Goal: Task Accomplishment & Management: Manage account settings

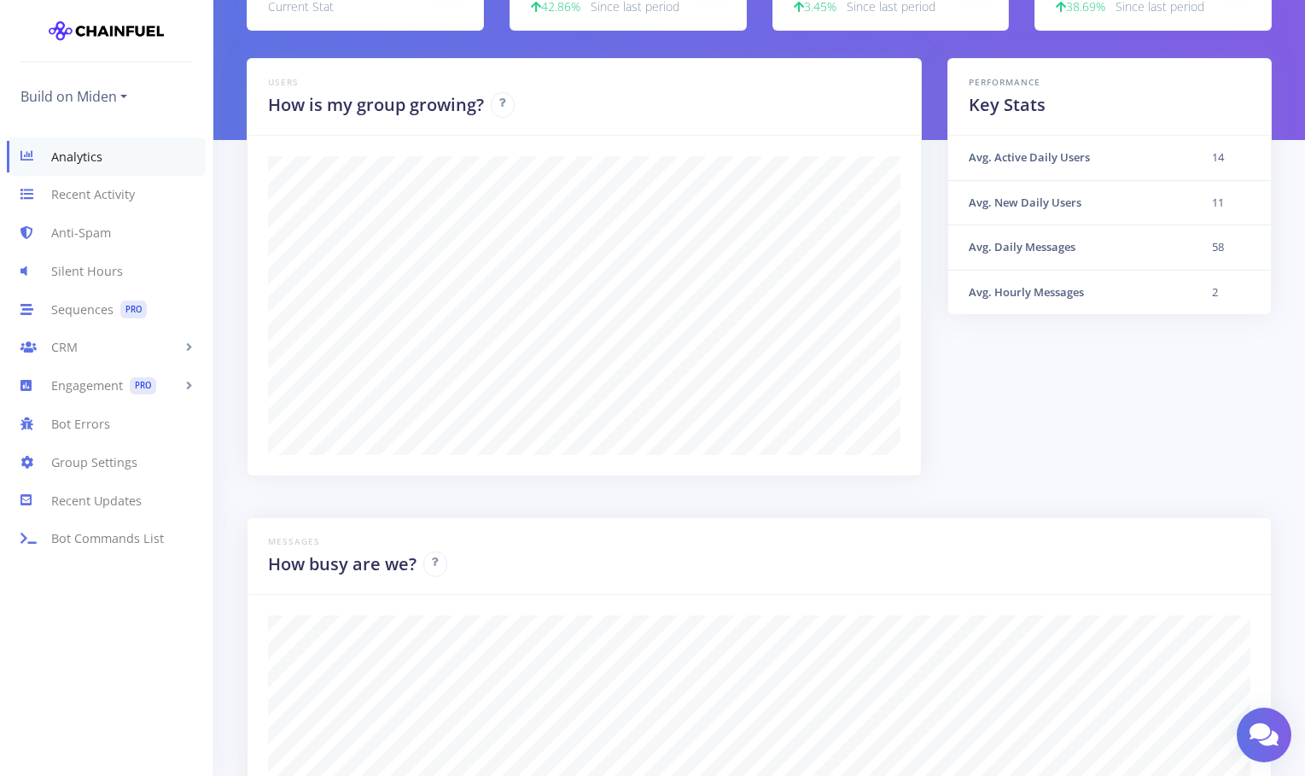
scroll to position [471, 0]
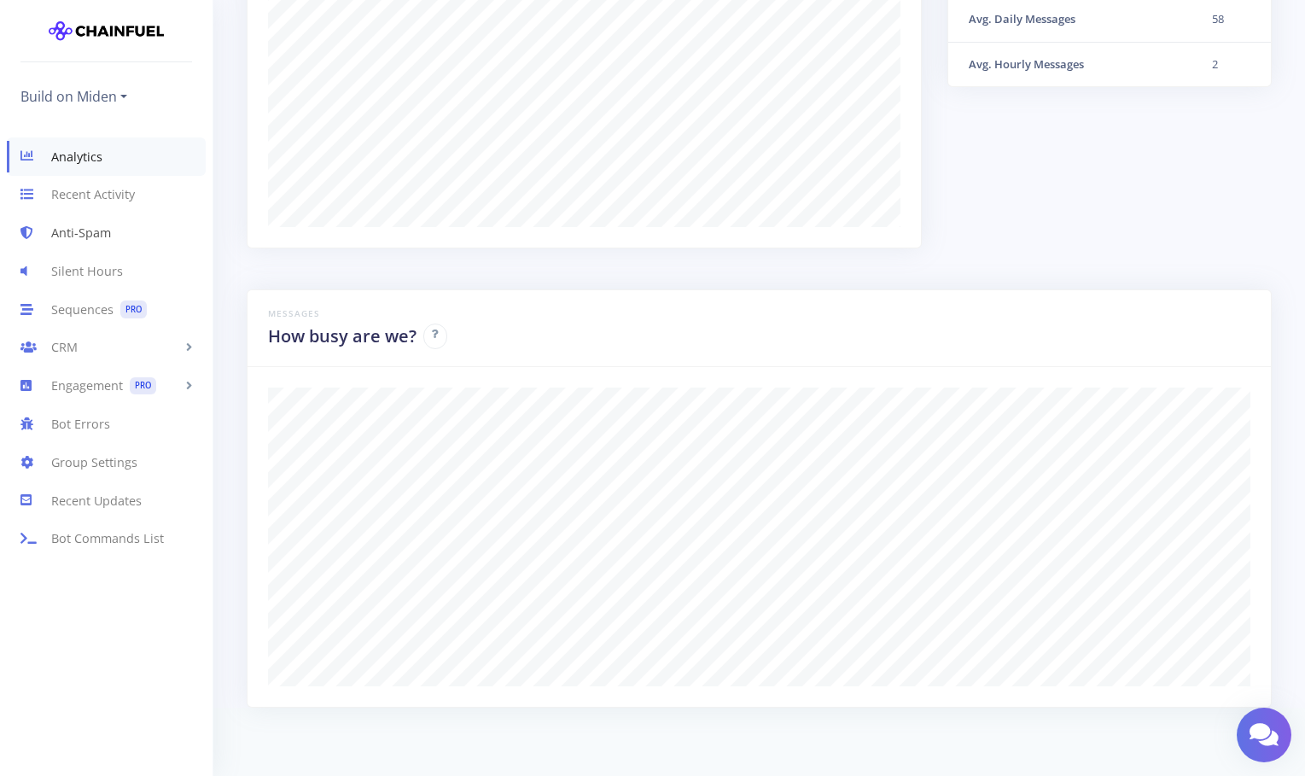
click at [57, 232] on link "Anti-Spam" at bounding box center [106, 233] width 213 height 38
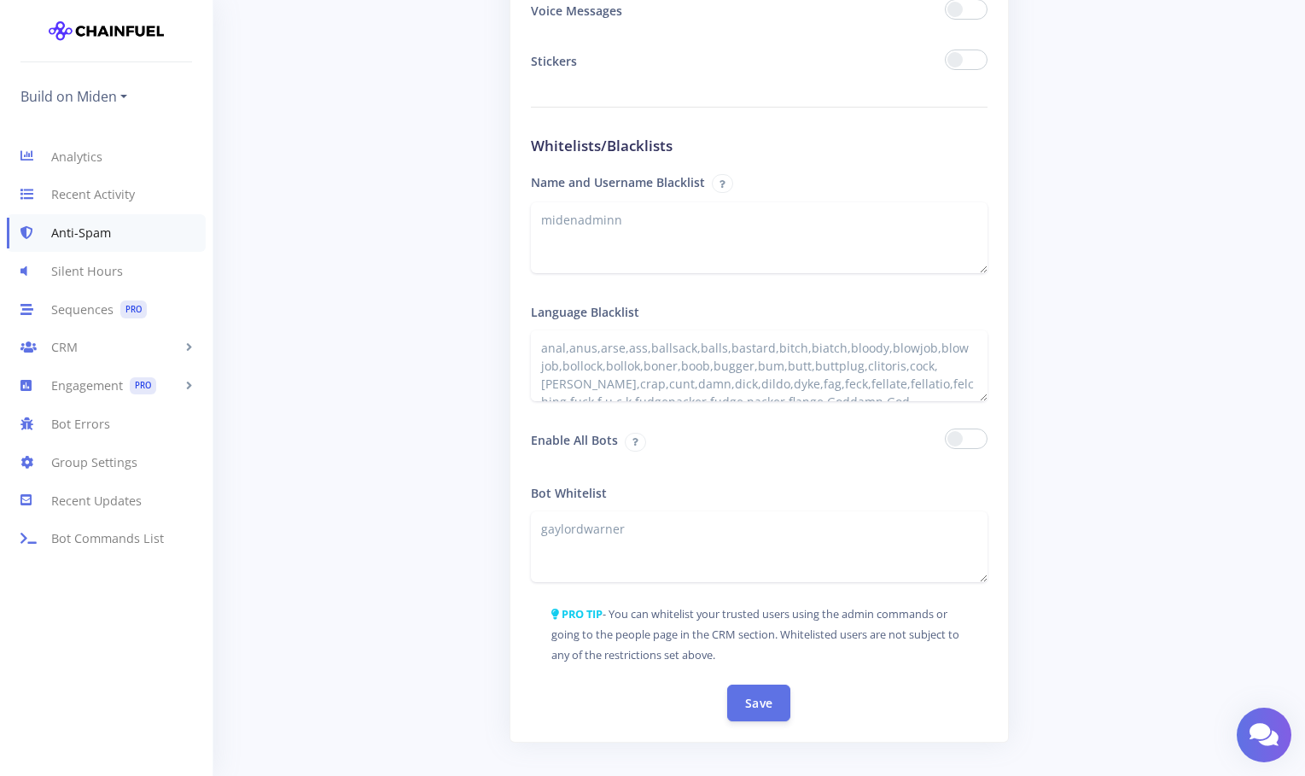
scroll to position [2667, 0]
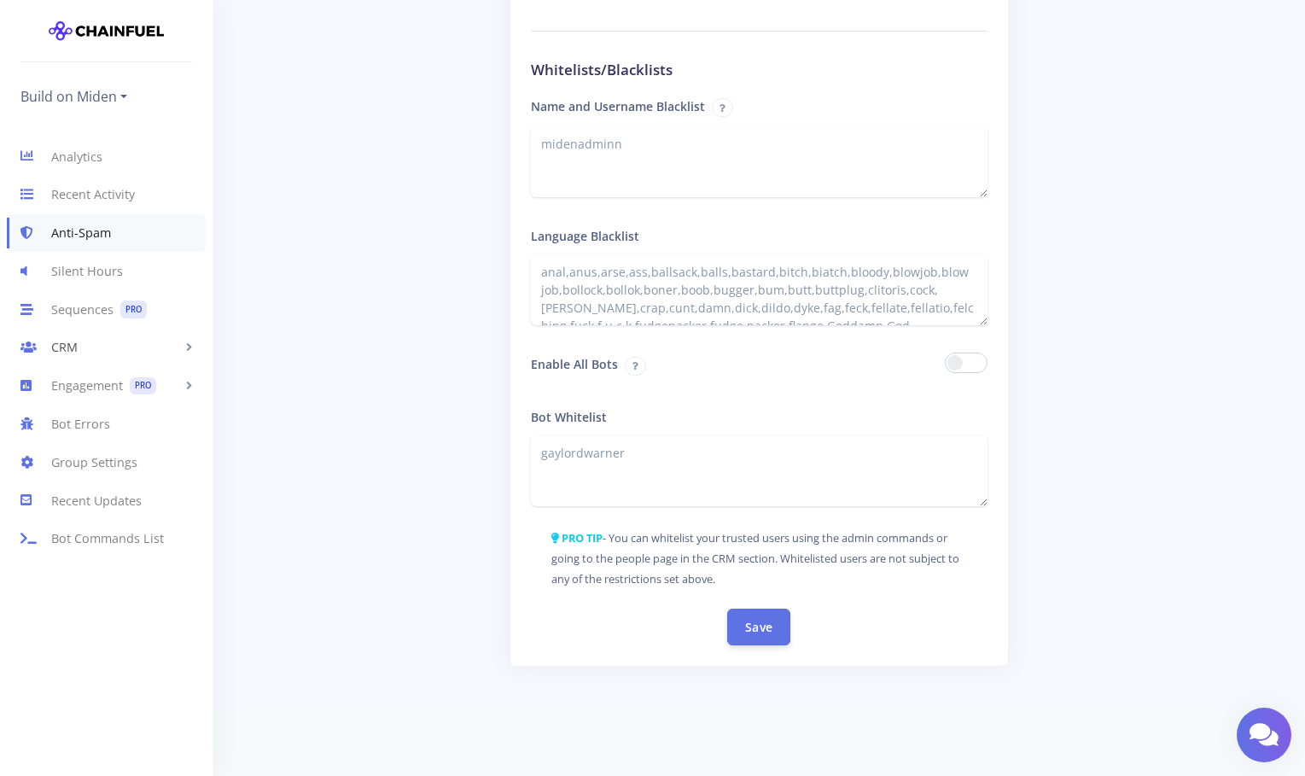
click at [70, 352] on link "CRM" at bounding box center [106, 348] width 213 height 38
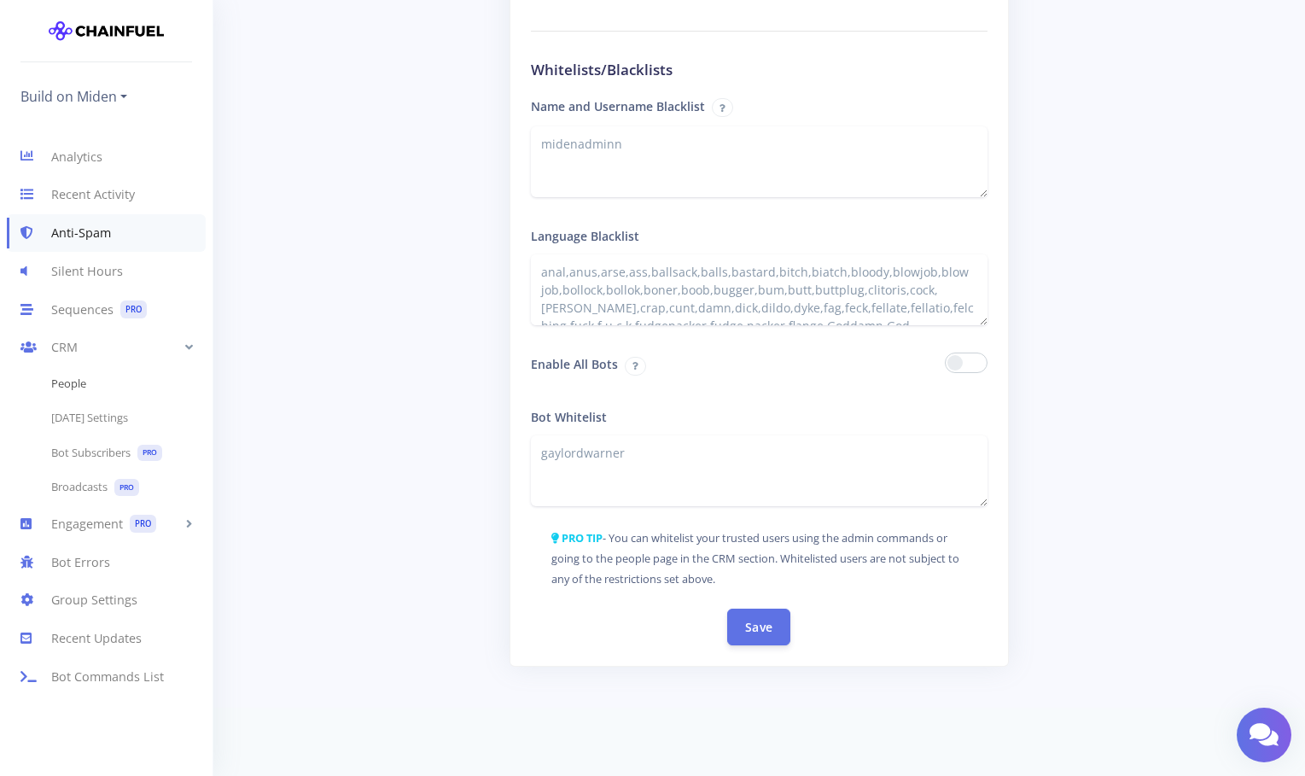
click at [81, 386] on link "People" at bounding box center [106, 384] width 213 height 34
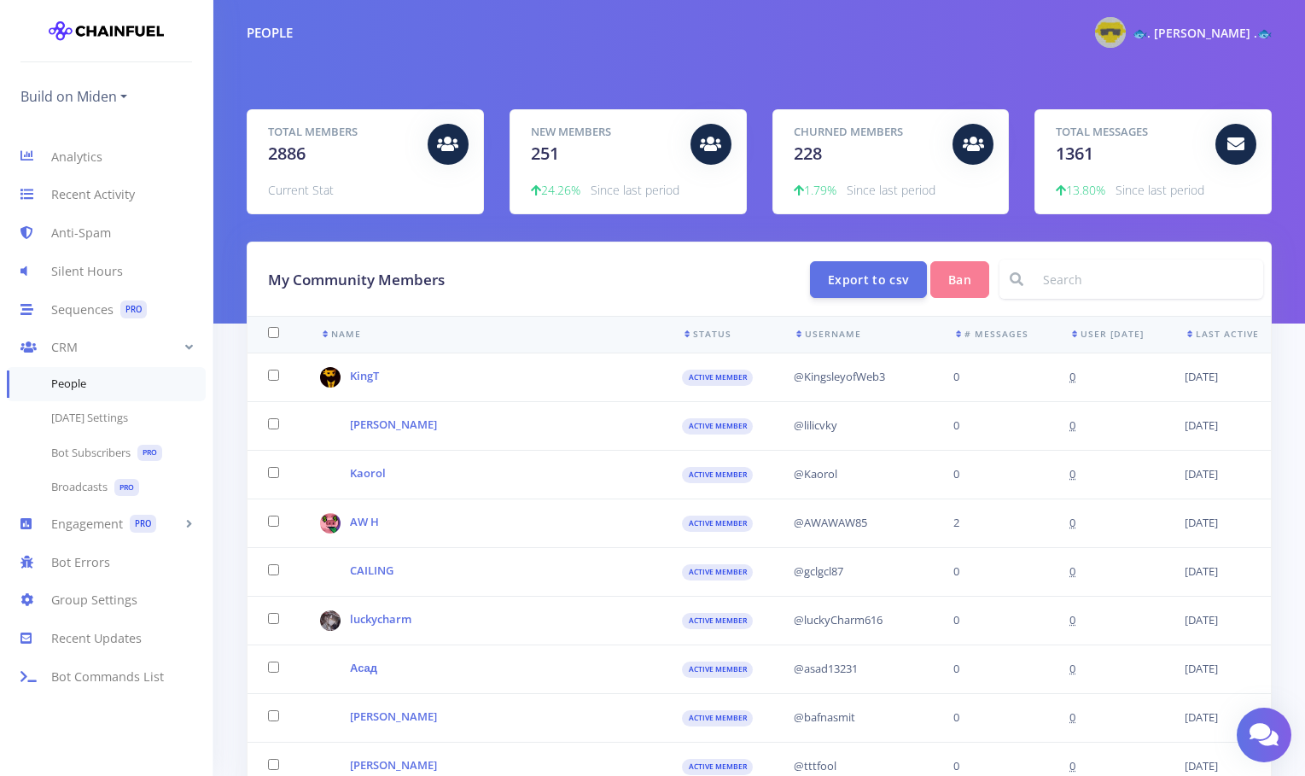
click at [1061, 280] on input at bounding box center [1148, 278] width 230 height 39
type input "celestial"
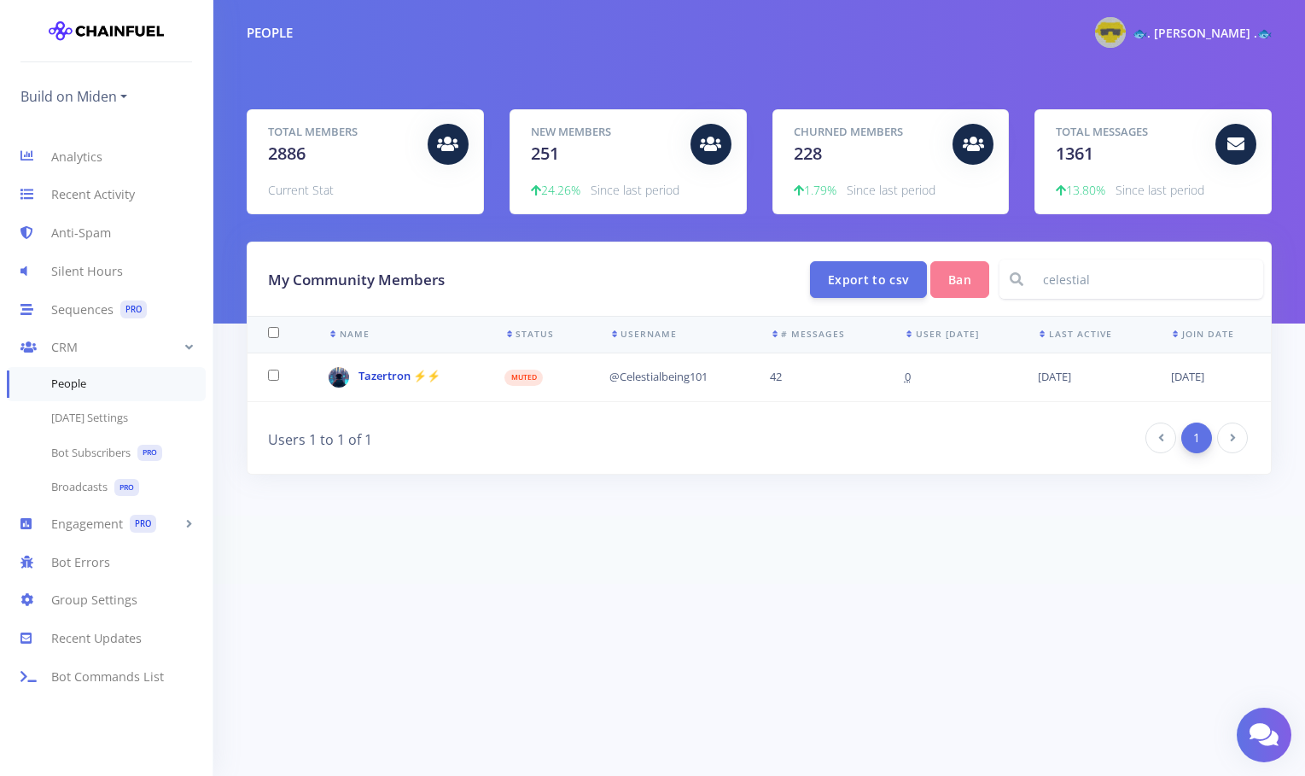
click at [406, 377] on link "Tazertron ⚡⚡" at bounding box center [399, 375] width 82 height 15
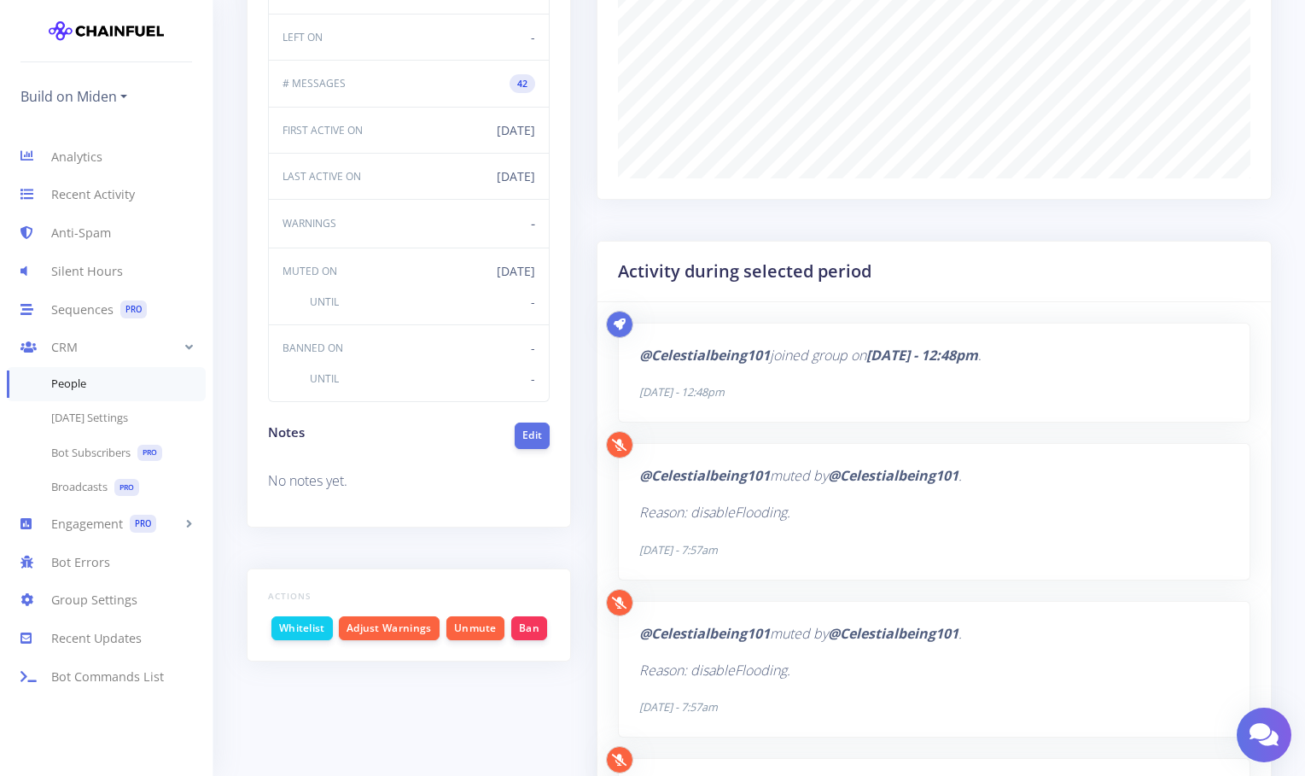
scroll to position [419, 0]
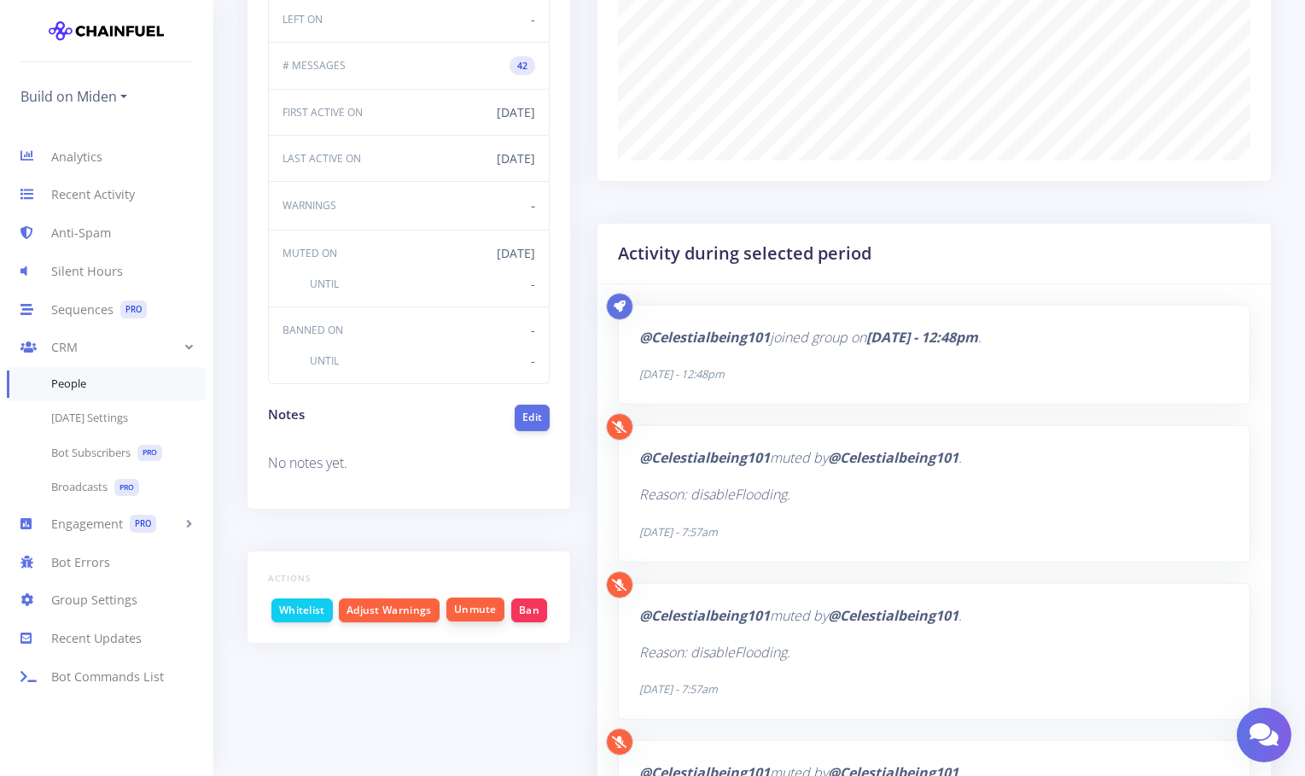
click at [477, 608] on button "Unmute" at bounding box center [475, 609] width 58 height 24
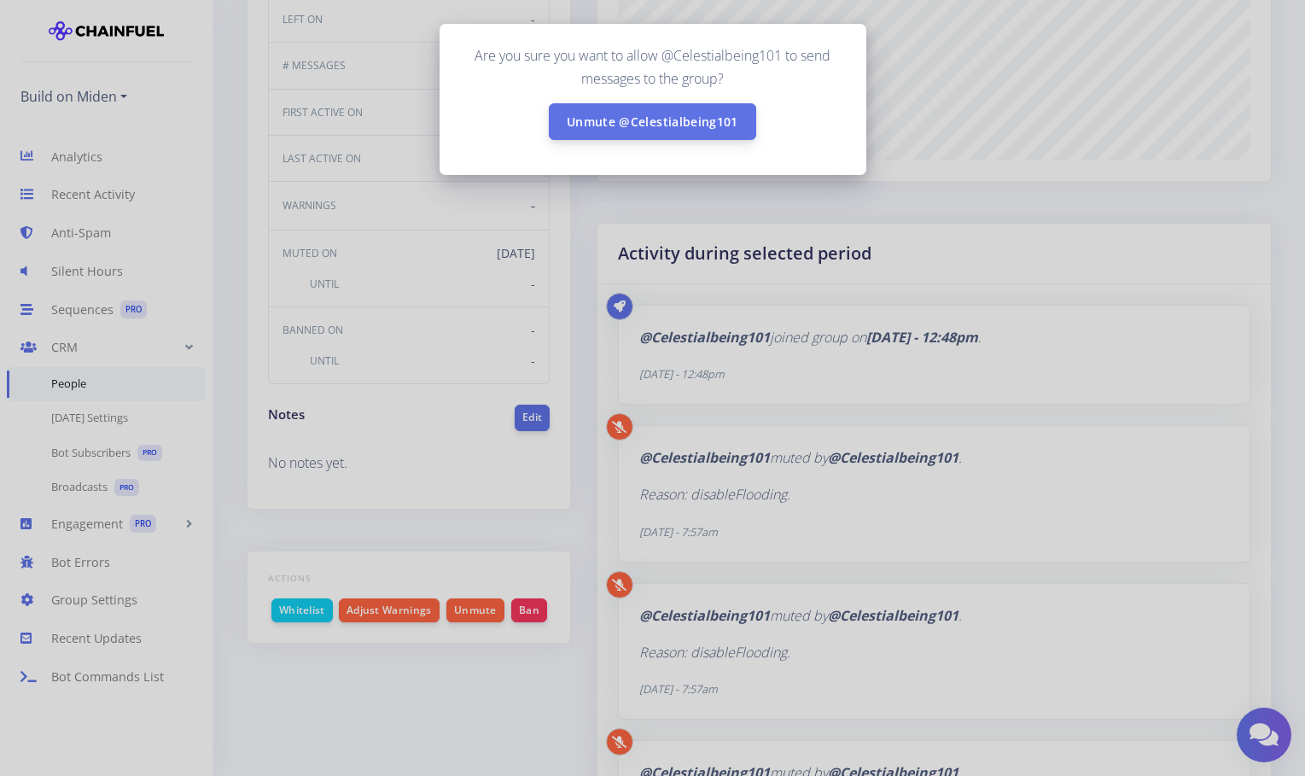
click at [671, 125] on button "Unmute @Celestialbeing101" at bounding box center [652, 121] width 207 height 37
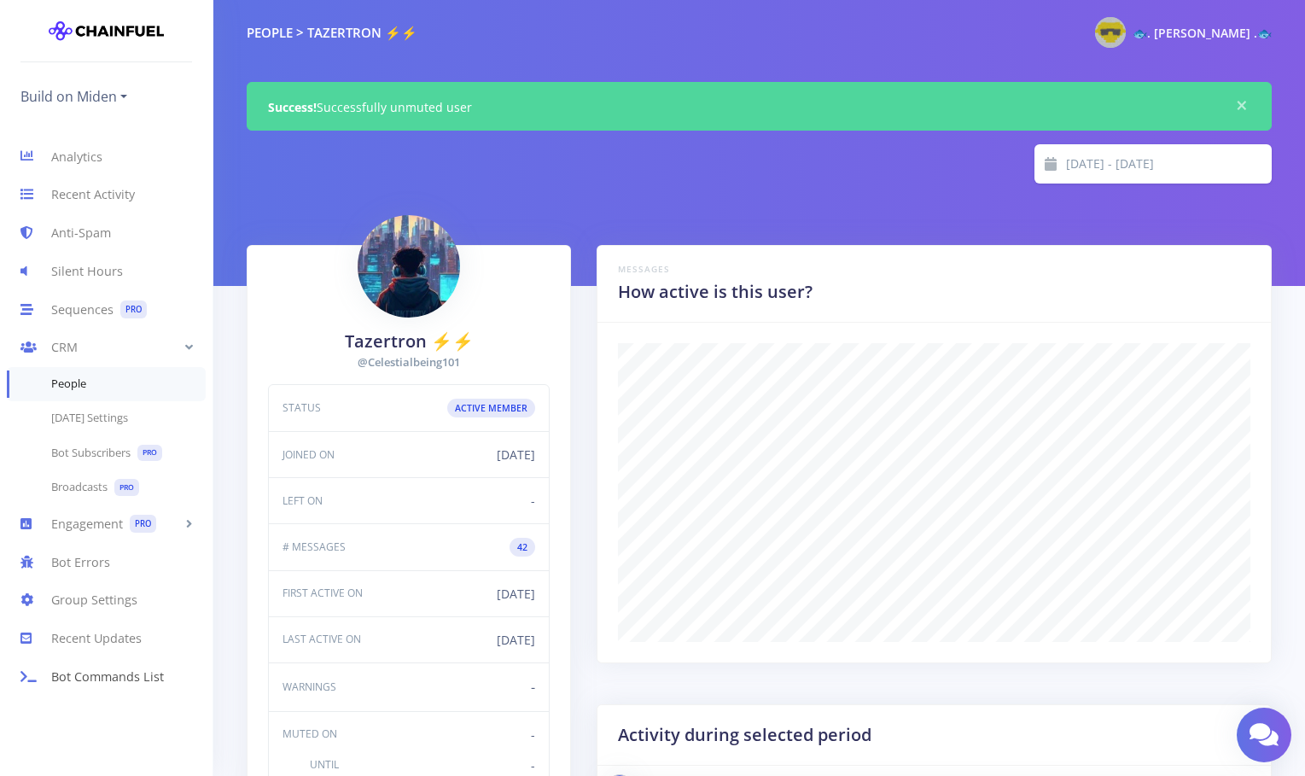
click at [90, 676] on link "Bot Commands List" at bounding box center [106, 676] width 213 height 38
